Goal: Information Seeking & Learning: Understand process/instructions

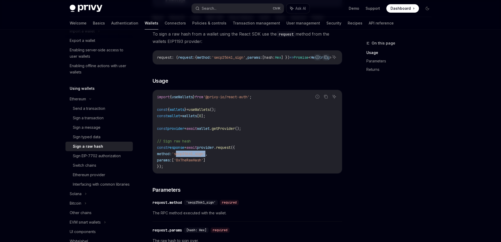
scroll to position [26, 0]
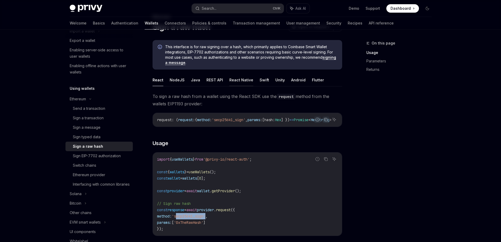
click at [238, 81] on button "React Native" at bounding box center [241, 80] width 24 height 12
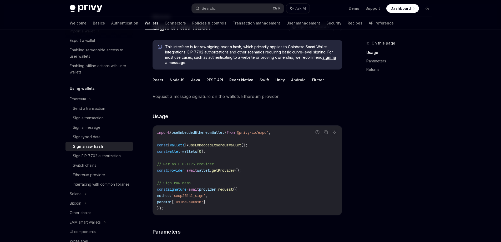
click at [220, 79] on button "REST API" at bounding box center [215, 80] width 17 height 12
type textarea "*"
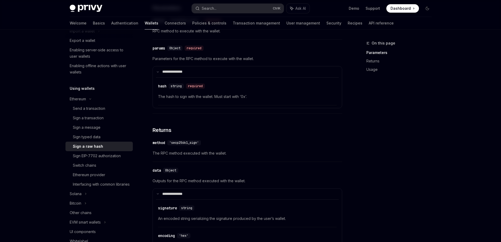
scroll to position [184, 0]
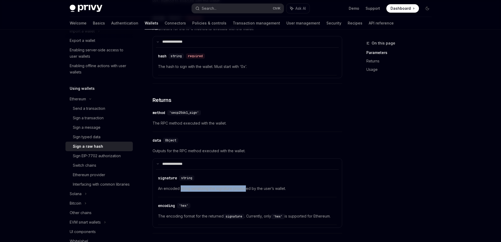
drag, startPoint x: 182, startPoint y: 189, endPoint x: 246, endPoint y: 190, distance: 64.2
click at [246, 190] on span "An encoded string serializing the signature produced by the user’s wallet." at bounding box center [247, 188] width 179 height 6
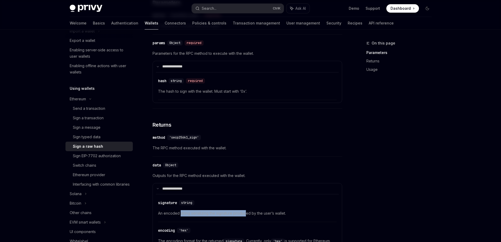
scroll to position [132, 0]
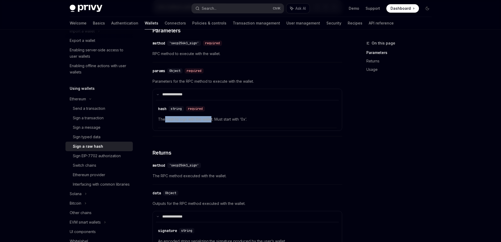
drag, startPoint x: 164, startPoint y: 119, endPoint x: 212, endPoint y: 119, distance: 47.6
click at [211, 119] on span "The hash to sign with the wallet. Must start with ‘0x’." at bounding box center [247, 119] width 179 height 6
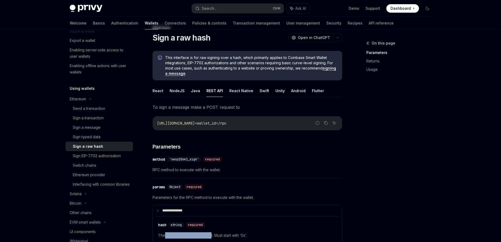
scroll to position [0, 0]
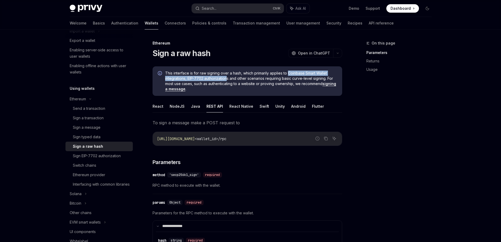
drag, startPoint x: 289, startPoint y: 73, endPoint x: 228, endPoint y: 79, distance: 61.3
click at [228, 79] on span "This interface is for raw signing over a hash, which primarily applies to Coinb…" at bounding box center [251, 81] width 172 height 21
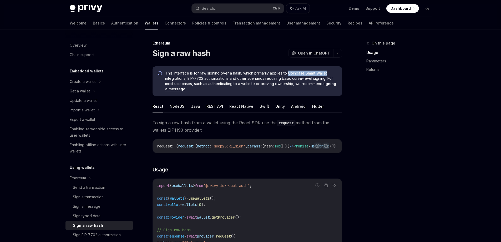
drag, startPoint x: 288, startPoint y: 74, endPoint x: 331, endPoint y: 73, distance: 42.6
click at [331, 73] on span "This interface is for raw signing over a hash, which primarily applies to Coinb…" at bounding box center [251, 81] width 172 height 21
click at [240, 146] on span "'secp256k1_sign'" at bounding box center [229, 146] width 34 height 5
copy span "secp256k1_sign"
